Goal: Transaction & Acquisition: Obtain resource

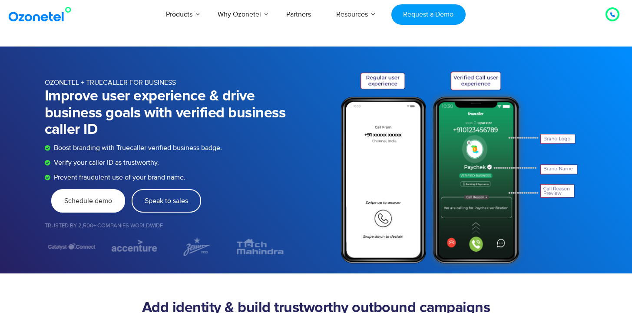
click at [88, 201] on span "Schedule demo" at bounding box center [88, 200] width 48 height 7
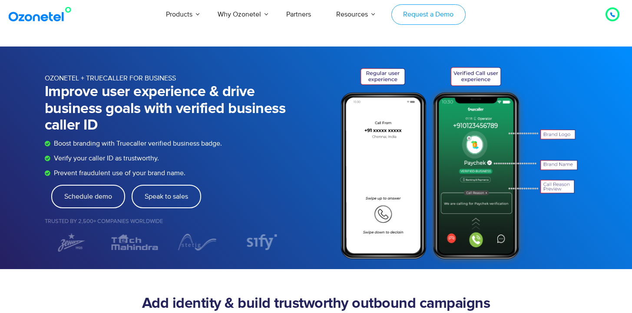
click at [416, 13] on link "Request a Demo" at bounding box center [428, 14] width 74 height 20
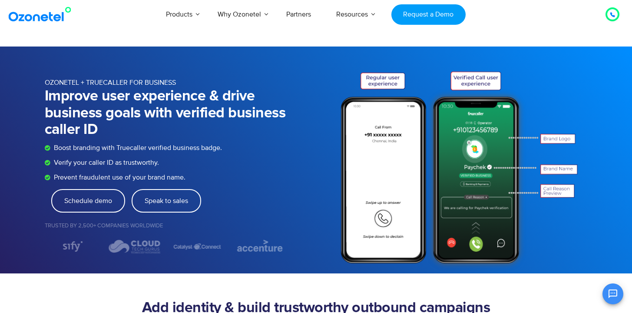
scroll to position [23, 0]
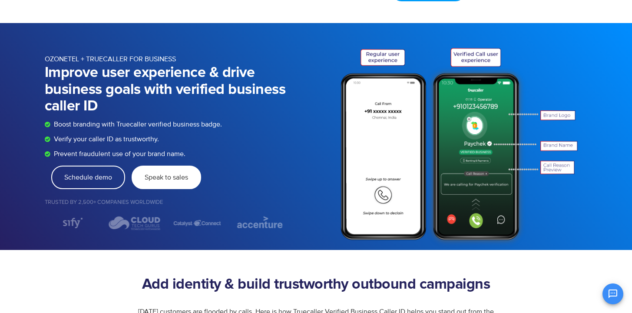
click at [166, 182] on link "Speak to sales" at bounding box center [166, 176] width 69 height 23
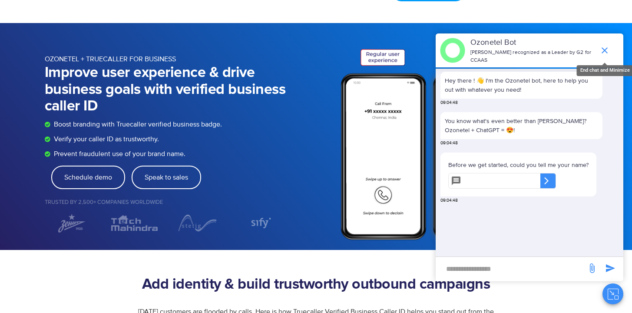
click at [602, 52] on icon "end chat or minimize" at bounding box center [604, 50] width 10 height 10
